Goal: Task Accomplishment & Management: Complete application form

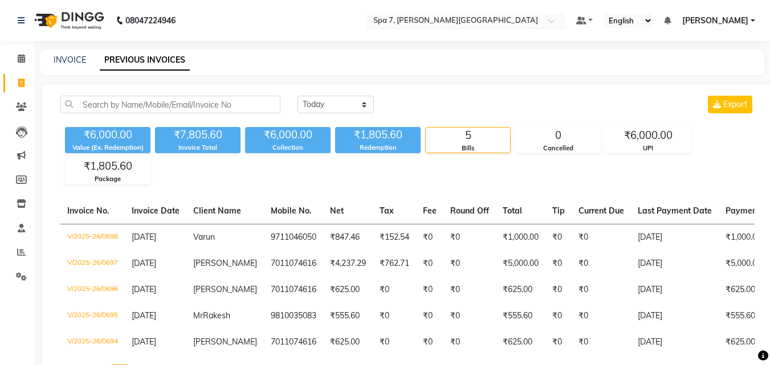
click at [444, 19] on input "text" at bounding box center [453, 21] width 165 height 11
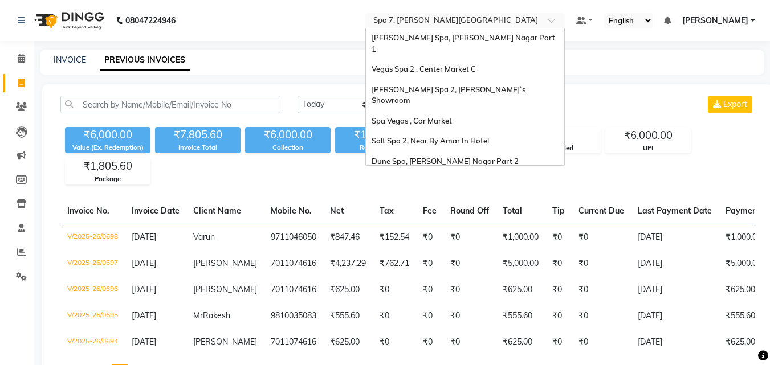
scroll to position [84, 0]
click at [518, 130] on div "Salt Spa 2, Near By Amar In Hotel" at bounding box center [465, 140] width 198 height 21
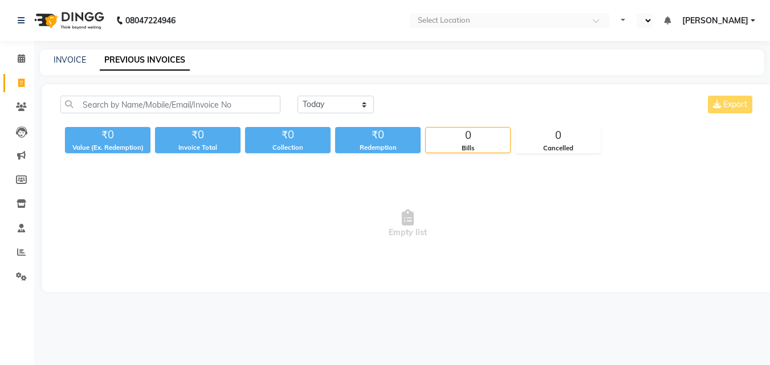
select select "en"
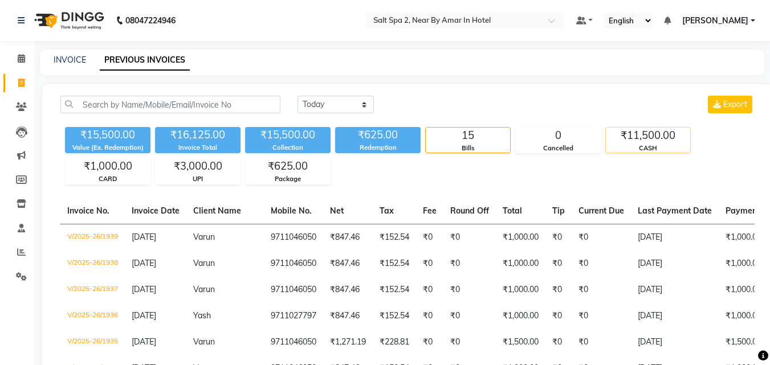
click at [646, 140] on div "₹11,500.00" at bounding box center [648, 136] width 84 height 16
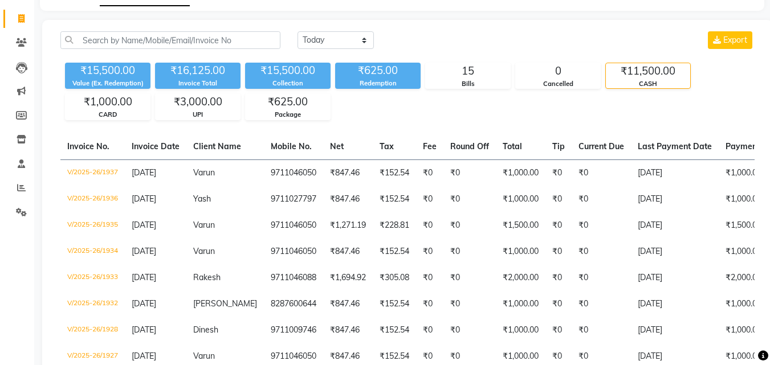
scroll to position [66, 0]
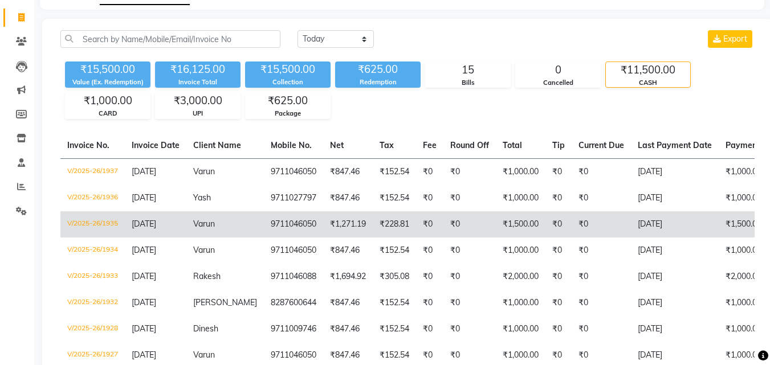
click at [579, 221] on td "₹0" at bounding box center [601, 224] width 59 height 26
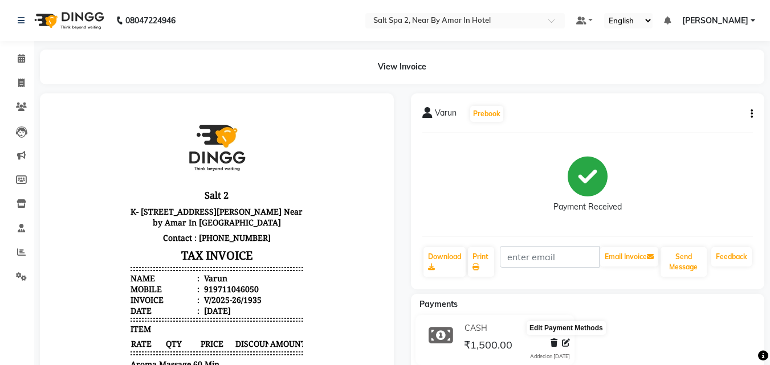
click at [565, 342] on icon at bounding box center [566, 343] width 8 height 8
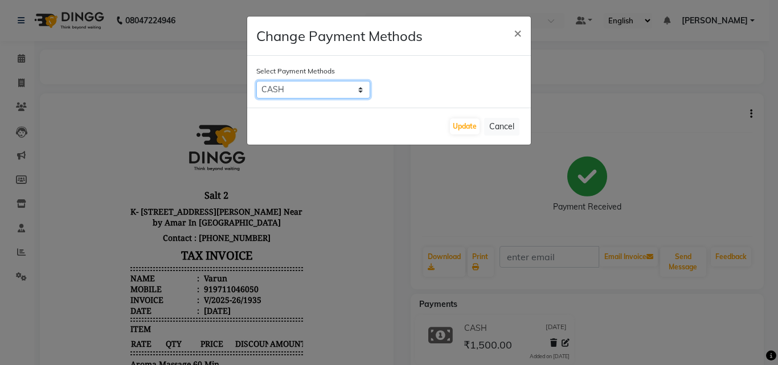
click at [324, 87] on select "CARD UPI CASH Bank" at bounding box center [313, 90] width 114 height 18
select select "2"
click at [256, 81] on select "CARD UPI CASH Bank" at bounding box center [313, 90] width 114 height 18
click at [463, 123] on button "Update" at bounding box center [465, 127] width 30 height 16
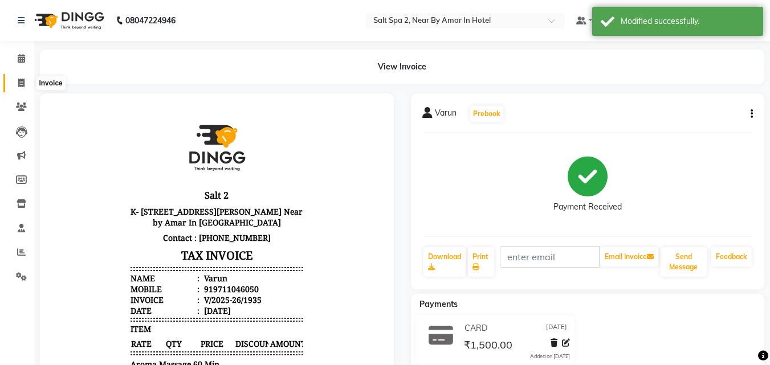
click at [22, 81] on icon at bounding box center [21, 83] width 6 height 9
select select "service"
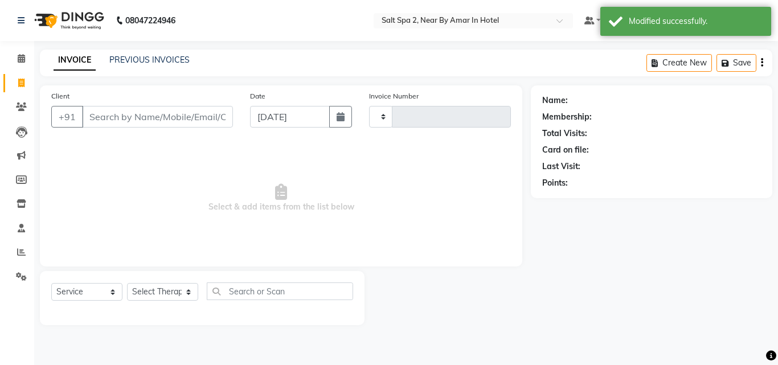
type input "1940"
select select "7609"
click at [167, 55] on link "PREVIOUS INVOICES" at bounding box center [149, 60] width 80 height 10
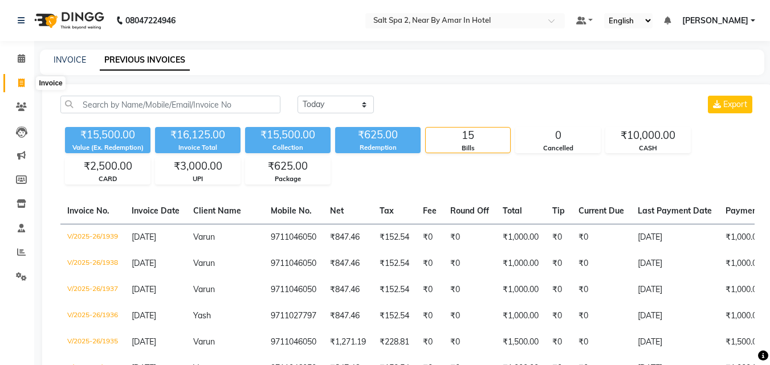
click at [25, 84] on icon at bounding box center [21, 83] width 6 height 9
select select "service"
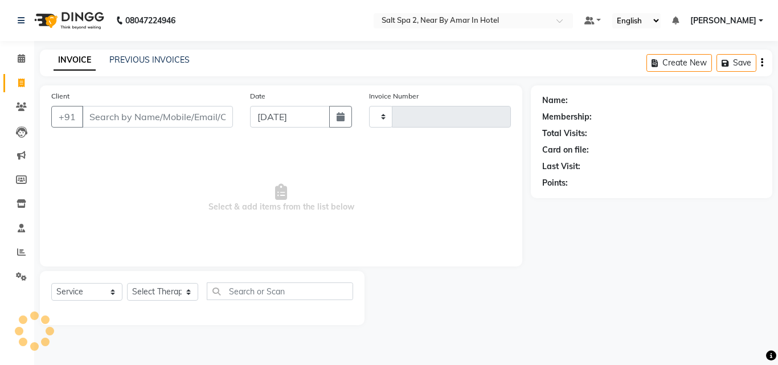
type input "1940"
select select "7609"
click at [174, 56] on link "PREVIOUS INVOICES" at bounding box center [149, 60] width 80 height 10
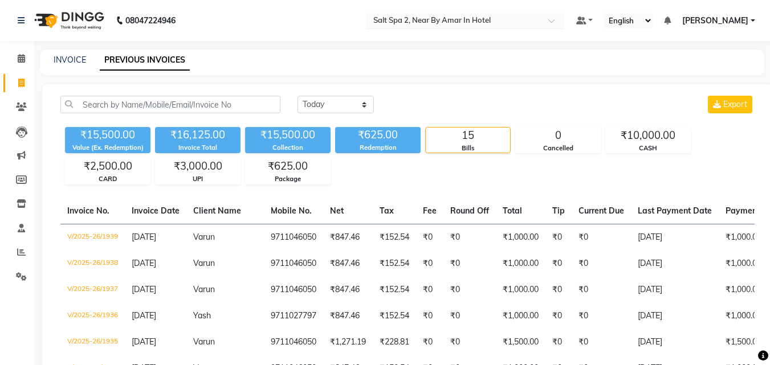
click at [479, 26] on input "text" at bounding box center [453, 21] width 165 height 11
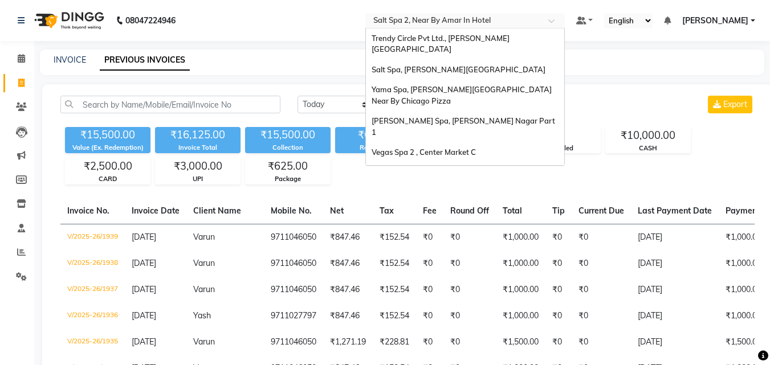
scroll to position [106, 0]
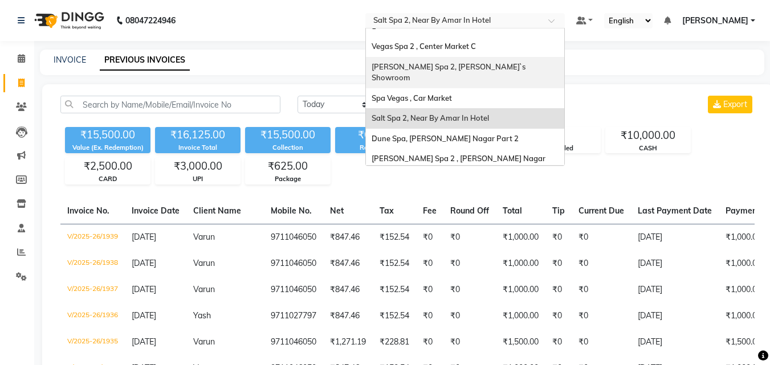
click at [537, 57] on div "[PERSON_NAME] Spa 2, [PERSON_NAME]`s Showroom" at bounding box center [465, 72] width 198 height 31
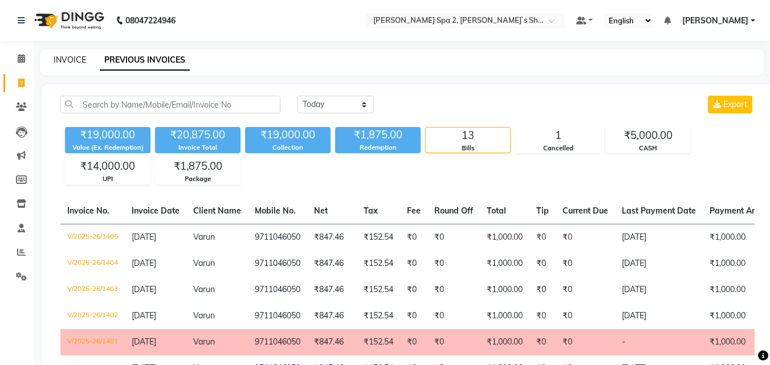
click at [73, 56] on link "INVOICE" at bounding box center [70, 60] width 32 height 10
select select "service"
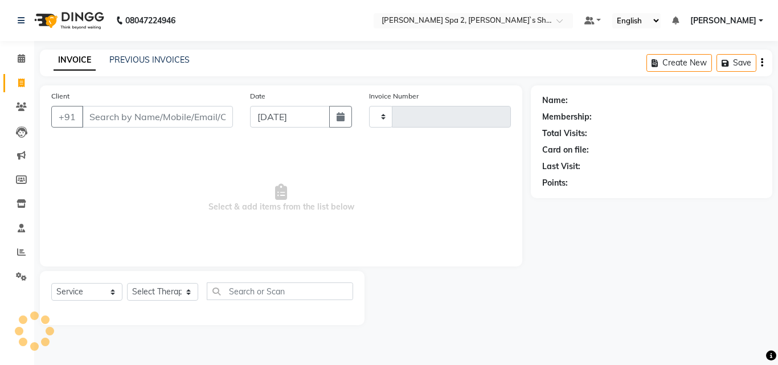
type input "1406"
select select "7607"
click at [124, 112] on input "Client" at bounding box center [157, 117] width 151 height 22
type input "9871407365"
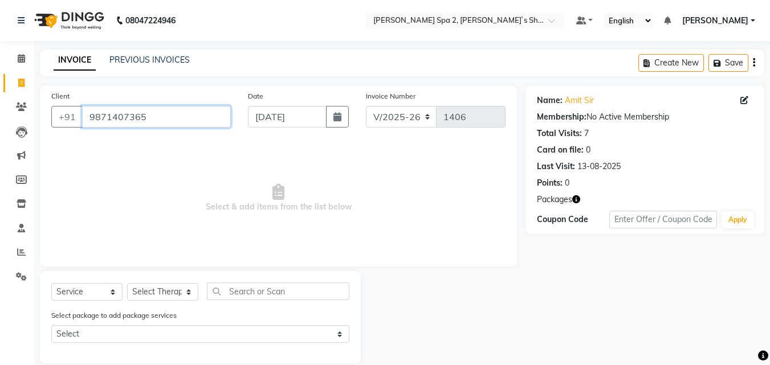
drag, startPoint x: 160, startPoint y: 112, endPoint x: 0, endPoint y: 120, distance: 160.3
click at [0, 120] on app-home "08047224946 Select Location × [PERSON_NAME] Spa 2, [PERSON_NAME]`s Showroom Def…" at bounding box center [385, 190] width 770 height 381
click at [23, 104] on icon at bounding box center [21, 107] width 11 height 9
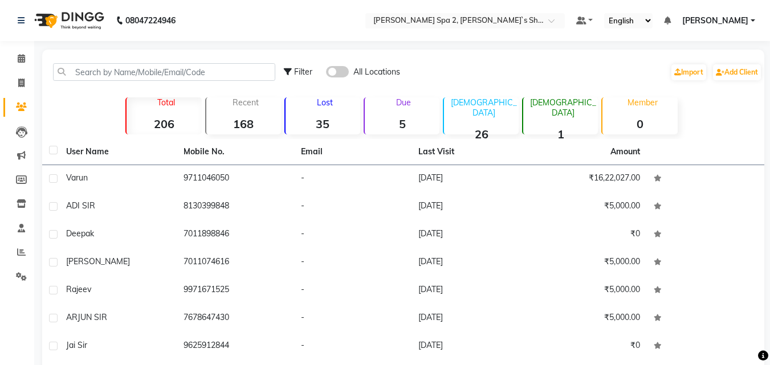
click at [337, 70] on span at bounding box center [337, 71] width 23 height 11
click at [326, 74] on input "checkbox" at bounding box center [326, 74] width 0 height 0
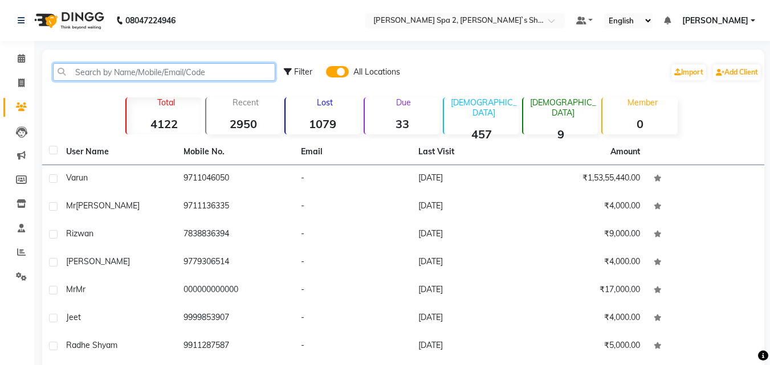
click at [237, 74] on input "text" at bounding box center [164, 72] width 222 height 18
paste input "9871407365"
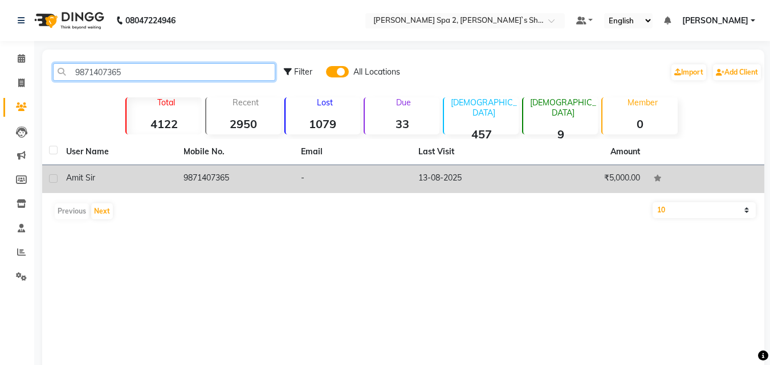
type input "9871407365"
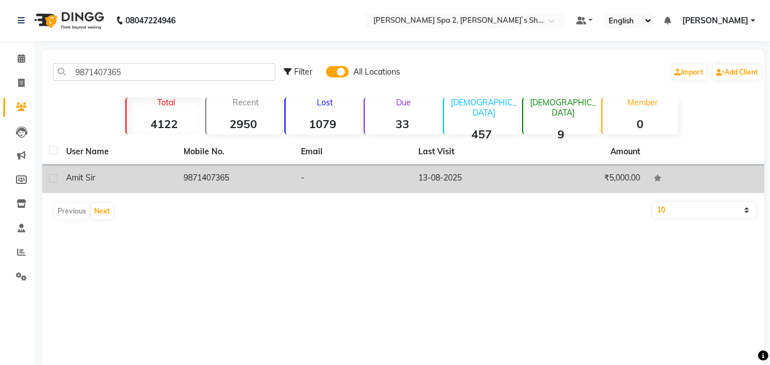
click at [452, 173] on td "13-08-2025" at bounding box center [469, 179] width 117 height 28
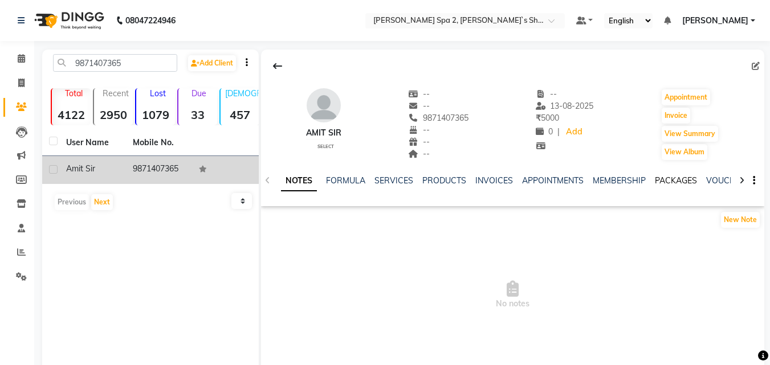
click at [671, 179] on link "PACKAGES" at bounding box center [676, 180] width 42 height 10
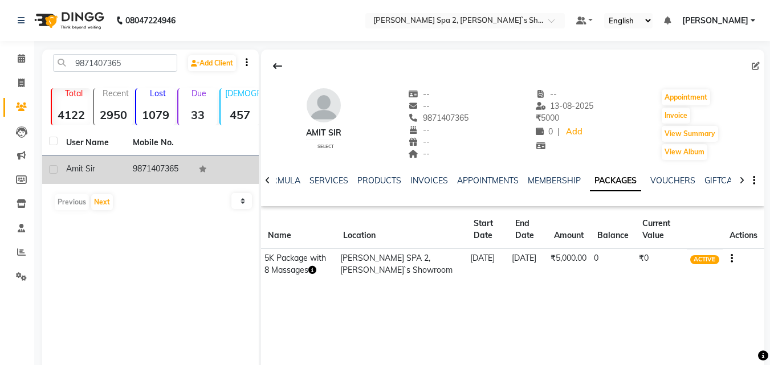
click at [730, 259] on icon "button" at bounding box center [731, 259] width 2 height 1
click at [666, 268] on div "Edit" at bounding box center [676, 266] width 75 height 14
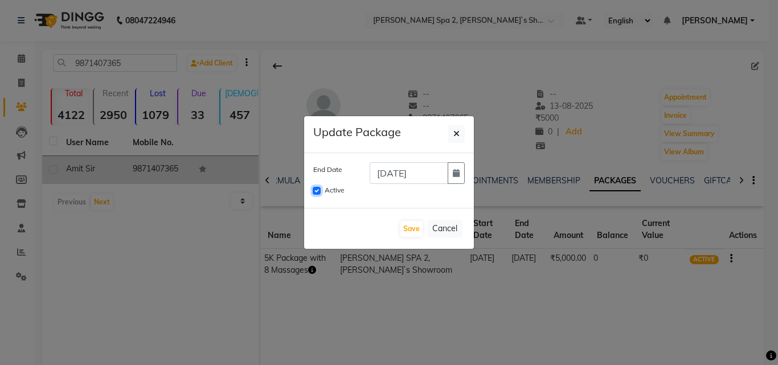
click at [320, 189] on input "Active" at bounding box center [317, 191] width 8 height 8
checkbox input "false"
click at [418, 230] on button "Save" at bounding box center [412, 229] width 22 height 16
checkbox input "false"
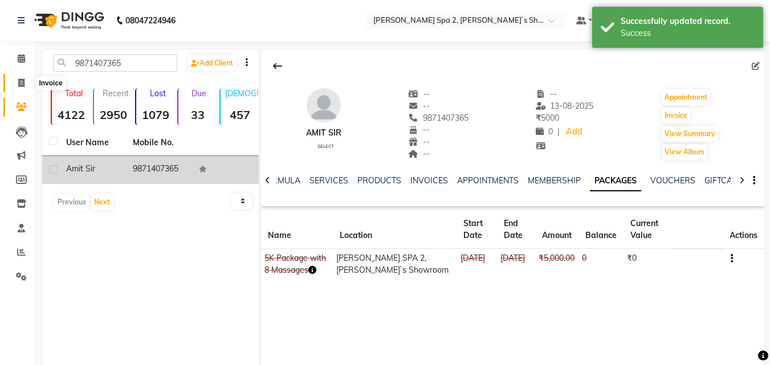
click at [20, 79] on icon at bounding box center [21, 83] width 6 height 9
select select "service"
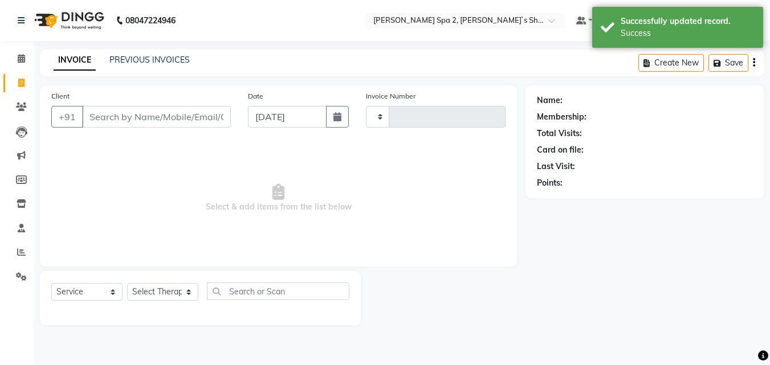
type input "1406"
select select "7607"
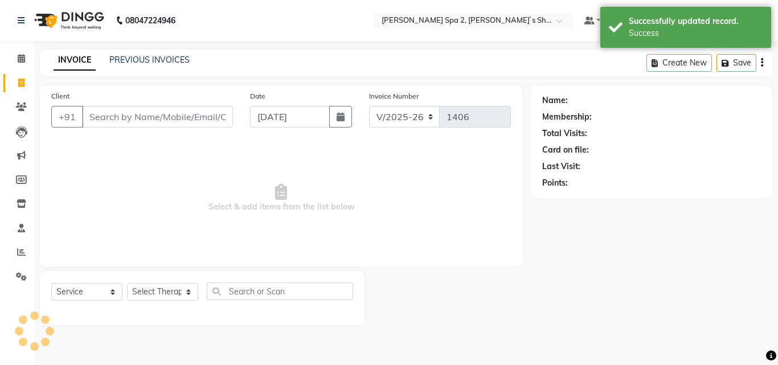
click at [160, 115] on input "Client" at bounding box center [157, 117] width 151 height 22
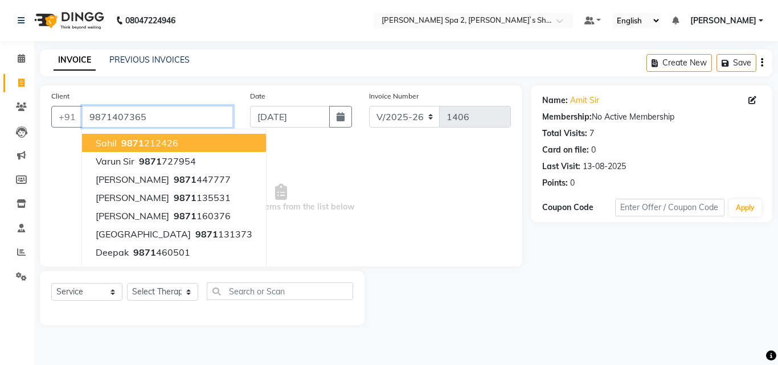
click at [199, 116] on input "9871407365" at bounding box center [157, 117] width 151 height 22
type input "9871212426"
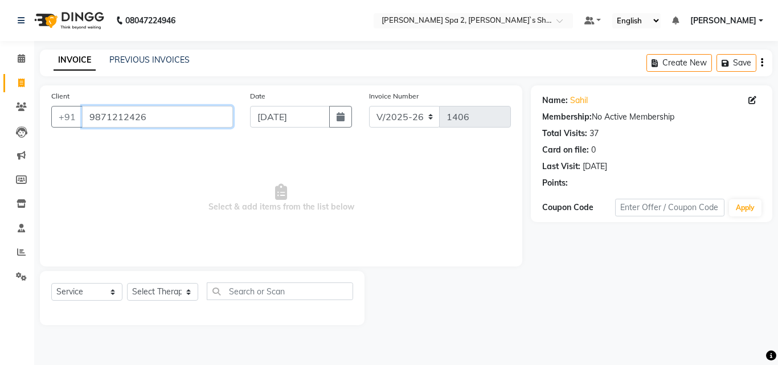
drag, startPoint x: 172, startPoint y: 116, endPoint x: 0, endPoint y: 146, distance: 174.1
click at [0, 146] on app-home "08047224946 Select Location × [PERSON_NAME] Spa 2, [PERSON_NAME]`s Showroom Def…" at bounding box center [389, 171] width 778 height 342
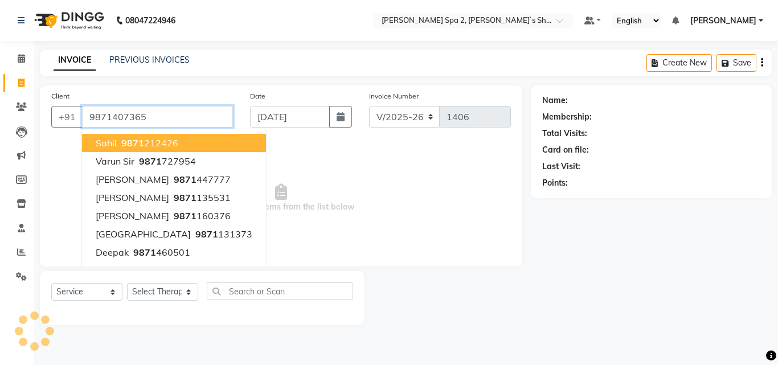
type input "9871407365"
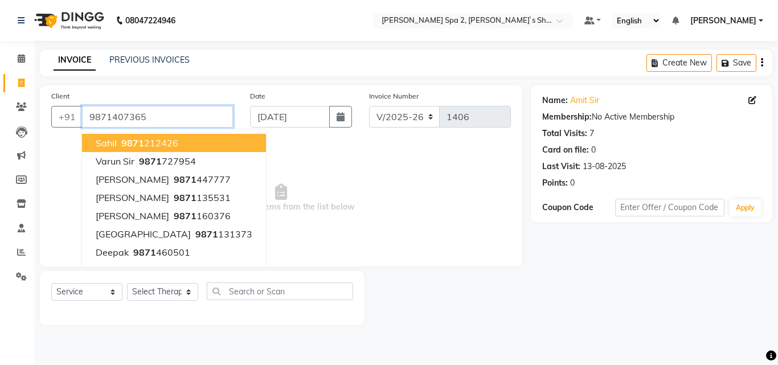
click at [202, 117] on input "9871407365" at bounding box center [157, 117] width 151 height 22
click at [337, 207] on span "Select & add items from the list below" at bounding box center [281, 198] width 460 height 114
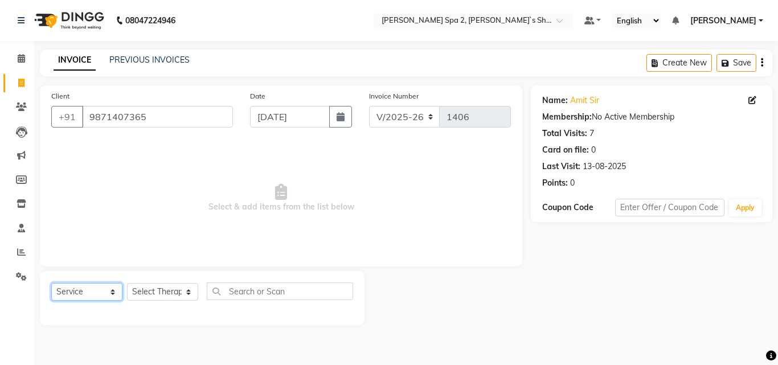
click at [78, 296] on select "Select Service Product Membership Package Voucher Prepaid Gift Card" at bounding box center [86, 292] width 71 height 18
click at [51, 283] on select "Select Service Product Membership Package Voucher Prepaid Gift Card" at bounding box center [86, 292] width 71 height 18
click at [190, 299] on select "Select Therapist [PERSON_NAME] KENJAL [PERSON_NAME] Madhu Manager [PERSON_NAME]…" at bounding box center [162, 292] width 71 height 18
click at [57, 298] on select "Select Service Product Membership Package Voucher Prepaid Gift Card" at bounding box center [86, 292] width 71 height 18
select select "package"
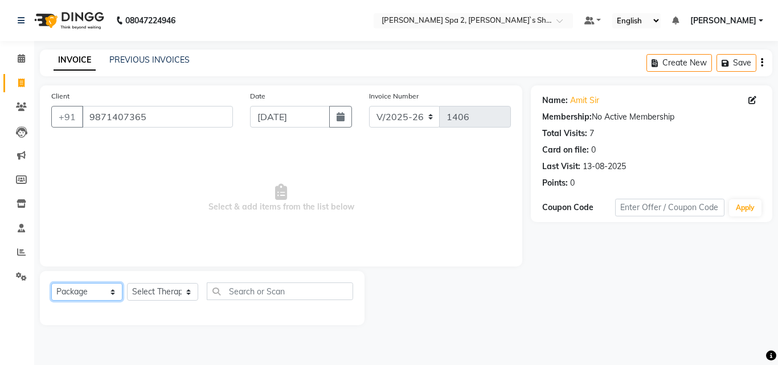
click at [51, 283] on select "Select Service Product Membership Package Voucher Prepaid Gift Card" at bounding box center [86, 292] width 71 height 18
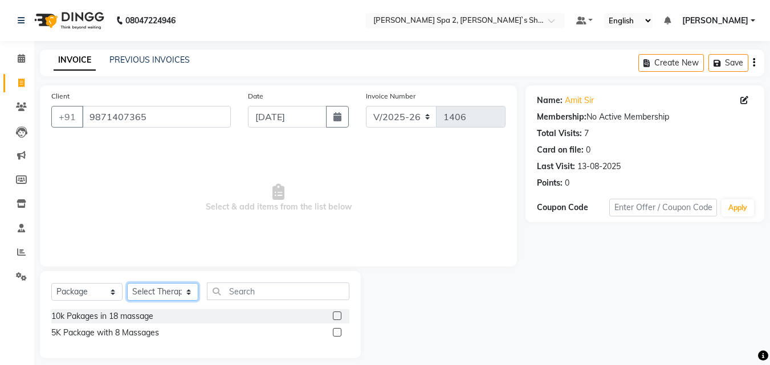
click at [166, 286] on select "Select Therapist [PERSON_NAME] KENJAL [PERSON_NAME] Madhu Manager [PERSON_NAME]…" at bounding box center [162, 292] width 71 height 18
select select "67376"
click at [127, 283] on select "Select Therapist [PERSON_NAME] KENJAL [PERSON_NAME] Madhu Manager [PERSON_NAME]…" at bounding box center [162, 292] width 71 height 18
click at [338, 333] on label at bounding box center [337, 332] width 9 height 9
click at [338, 333] on input "checkbox" at bounding box center [336, 332] width 7 height 7
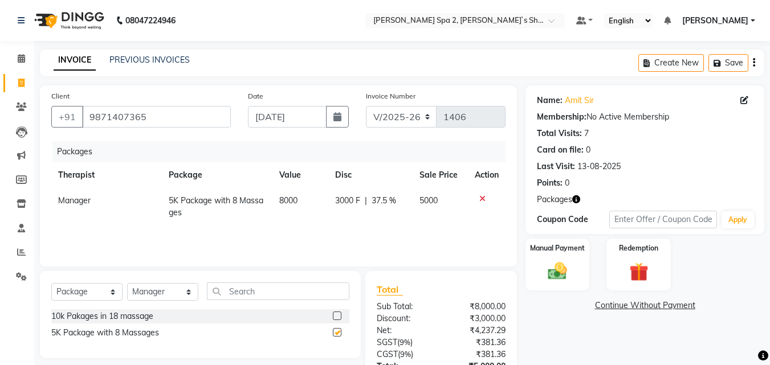
checkbox input "false"
click at [541, 258] on div "Manual Payment" at bounding box center [557, 265] width 67 height 54
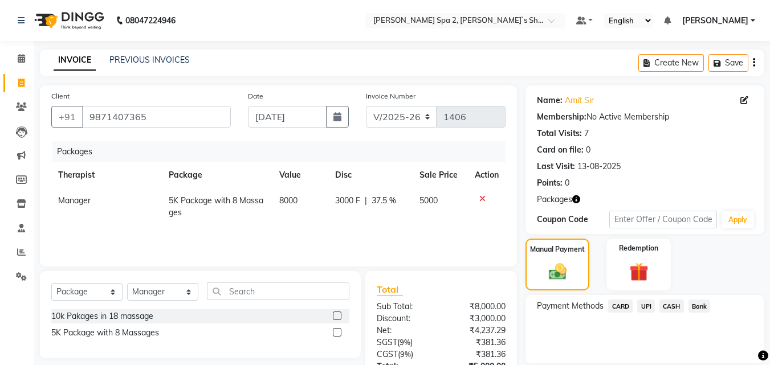
click at [647, 305] on span "UPI" at bounding box center [646, 306] width 18 height 13
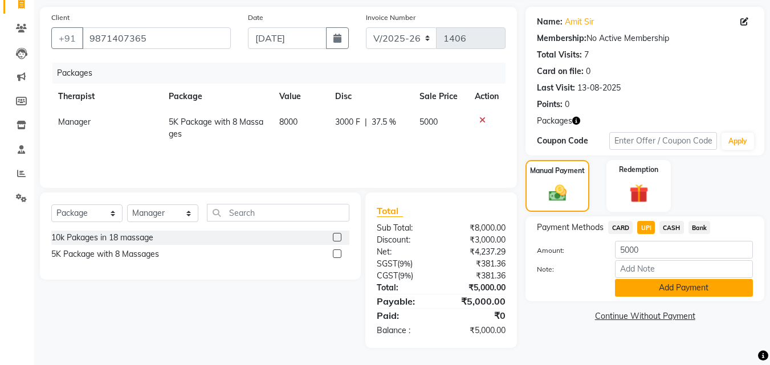
click at [665, 288] on button "Add Payment" at bounding box center [684, 288] width 138 height 18
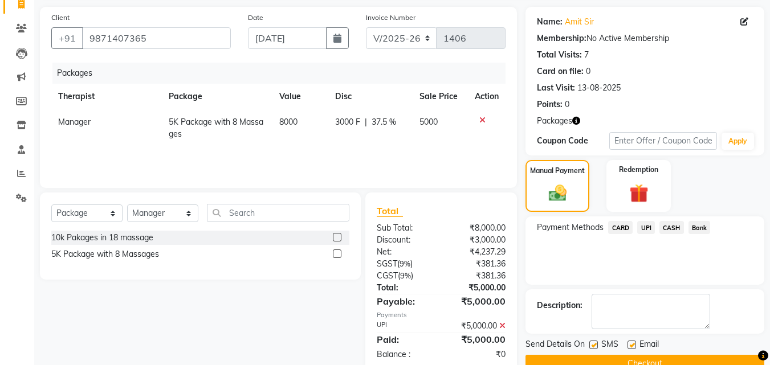
scroll to position [103, 0]
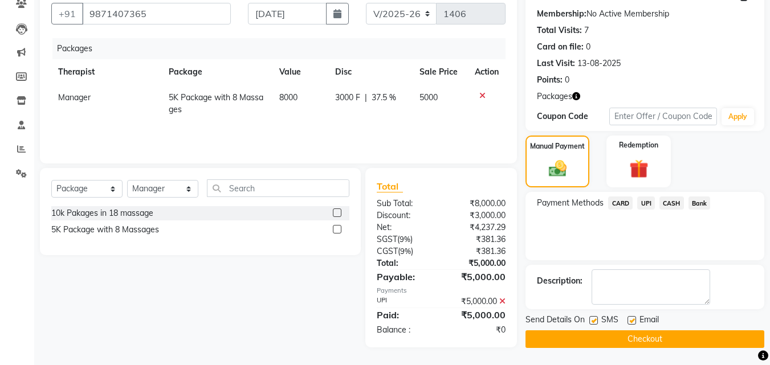
click at [618, 336] on button "Checkout" at bounding box center [644, 339] width 239 height 18
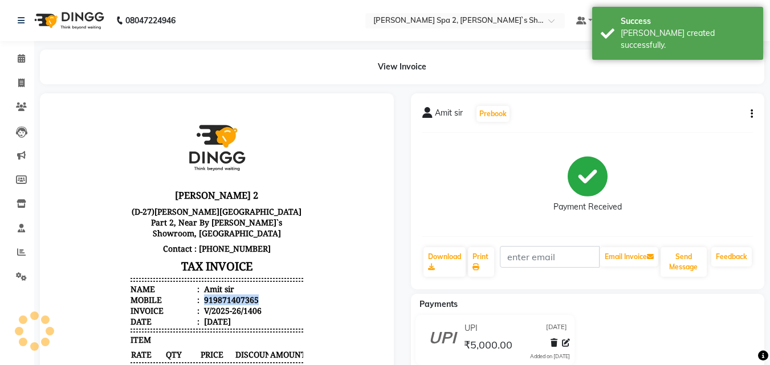
drag, startPoint x: 195, startPoint y: 303, endPoint x: 250, endPoint y: 299, distance: 54.8
click at [250, 299] on li "Mobile : 919871407365" at bounding box center [216, 300] width 172 height 11
copy div "919871407365"
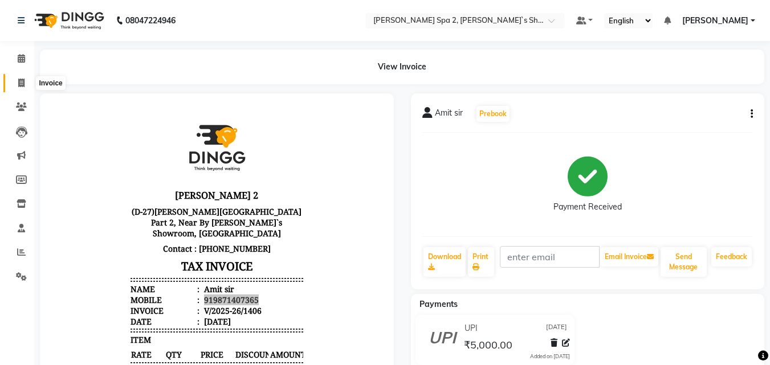
click at [22, 84] on icon at bounding box center [21, 83] width 6 height 9
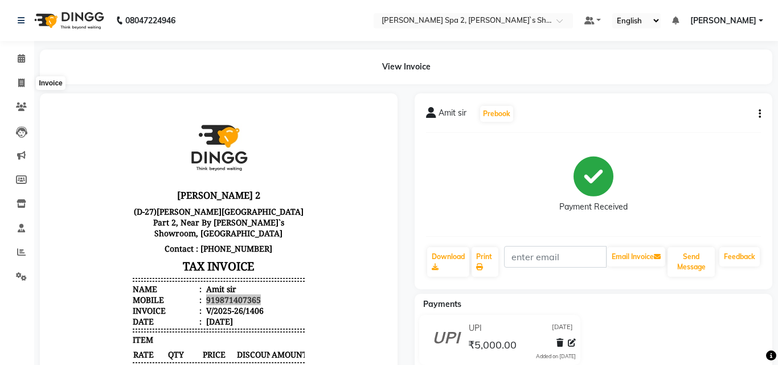
select select "service"
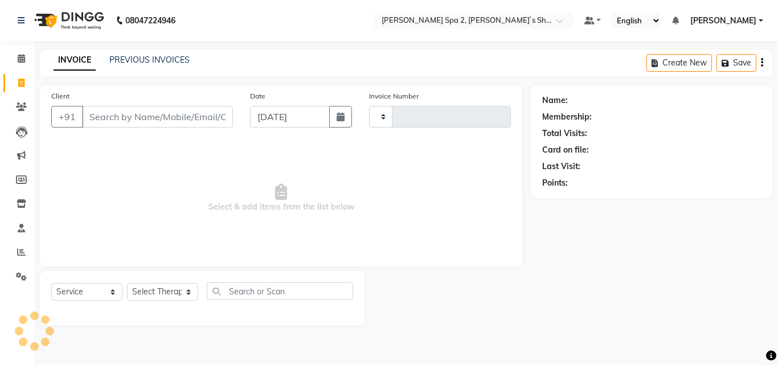
type input "1407"
select select "7607"
click at [179, 115] on input "Client" at bounding box center [157, 117] width 151 height 22
type input "919871407365"
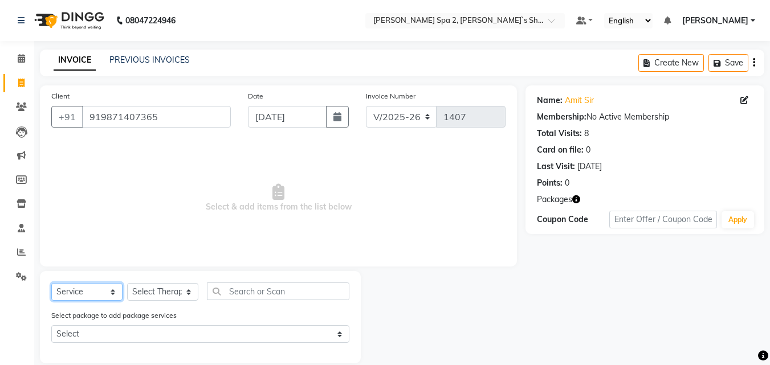
click at [80, 288] on select "Select Service Product Membership Package Voucher Prepaid Gift Card" at bounding box center [86, 292] width 71 height 18
click at [51, 283] on select "Select Service Product Membership Package Voucher Prepaid Gift Card" at bounding box center [86, 292] width 71 height 18
click at [186, 292] on select "Select Therapist [PERSON_NAME] KENJAL [PERSON_NAME] Madhu Manager [PERSON_NAME]…" at bounding box center [162, 292] width 71 height 18
select select "82281"
click at [127, 283] on select "Select Therapist [PERSON_NAME] KENJAL [PERSON_NAME] Madhu Manager [PERSON_NAME]…" at bounding box center [162, 292] width 71 height 18
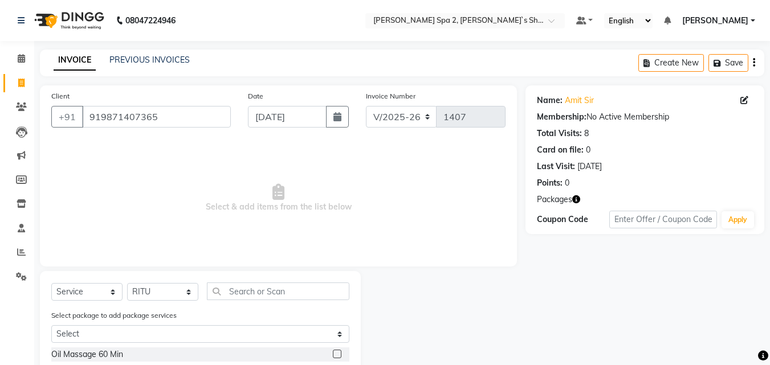
click at [333, 351] on label at bounding box center [337, 354] width 9 height 9
click at [333, 351] on input "checkbox" at bounding box center [336, 354] width 7 height 7
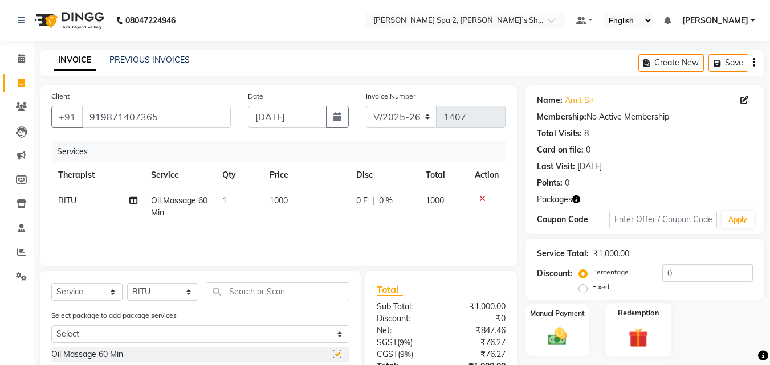
checkbox input "false"
click at [624, 326] on img at bounding box center [638, 337] width 32 height 25
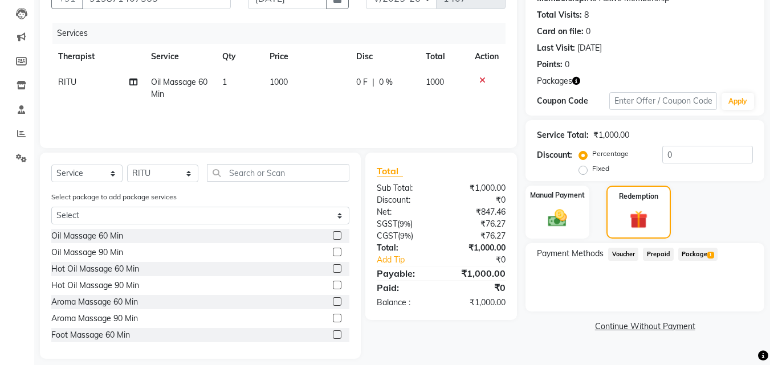
scroll to position [120, 0]
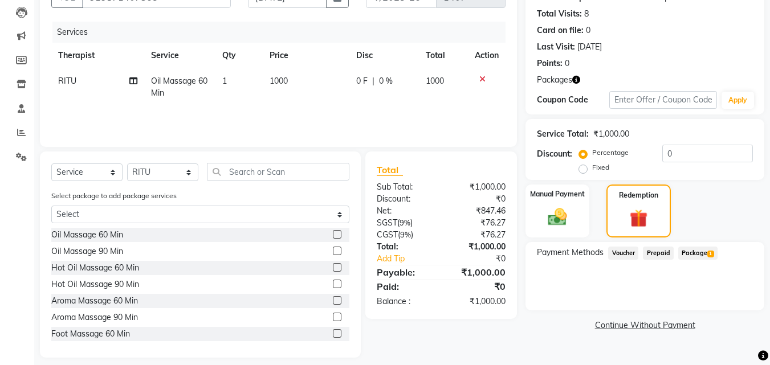
click at [691, 252] on span "Package 1" at bounding box center [697, 253] width 39 height 13
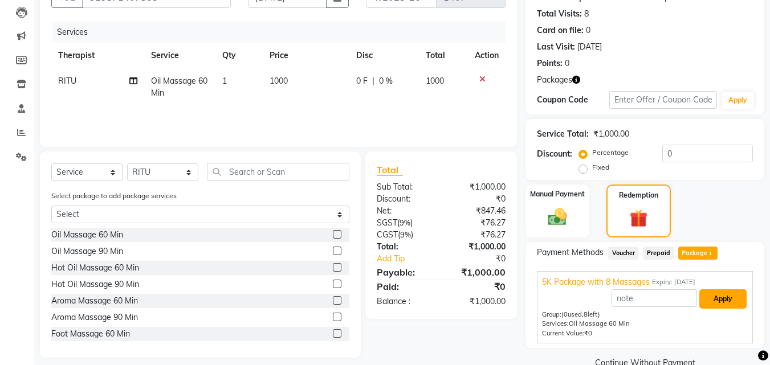
click at [714, 299] on button "Apply" at bounding box center [722, 298] width 47 height 19
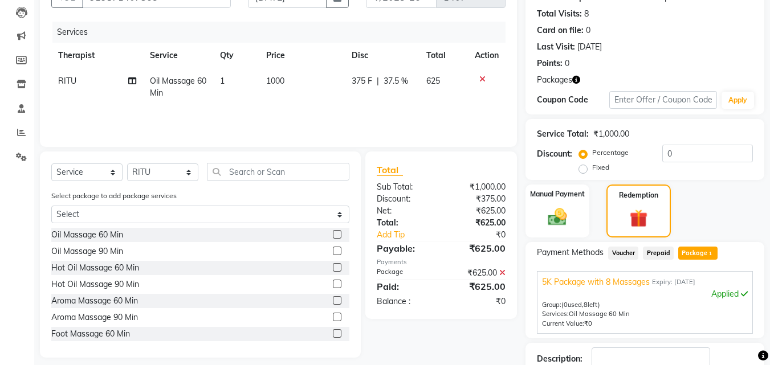
scroll to position [198, 0]
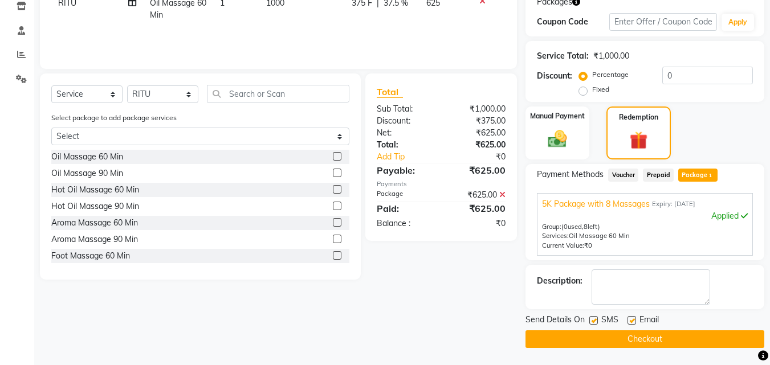
click at [655, 345] on button "Checkout" at bounding box center [644, 339] width 239 height 18
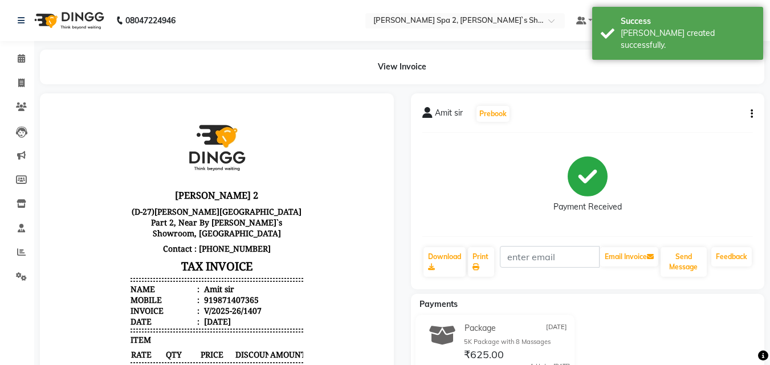
scroll to position [256, 0]
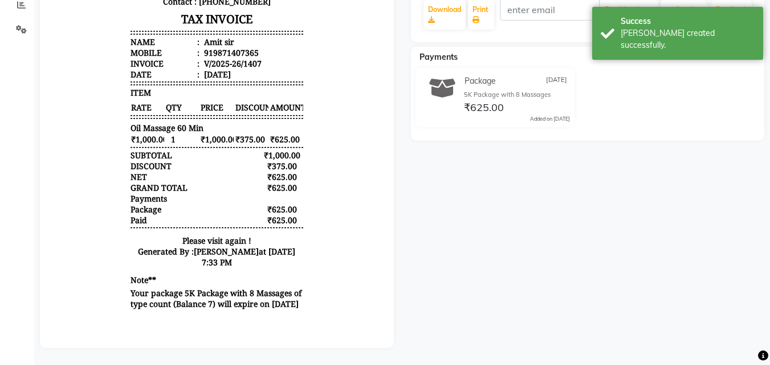
select select "service"
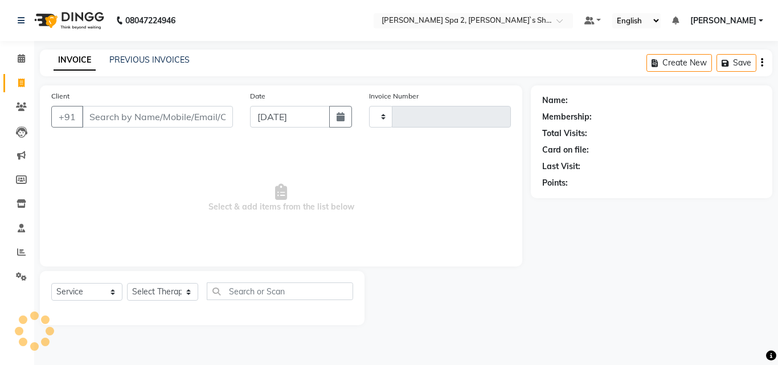
type input "1408"
select select "7607"
